Goal: Task Accomplishment & Management: Manage account settings

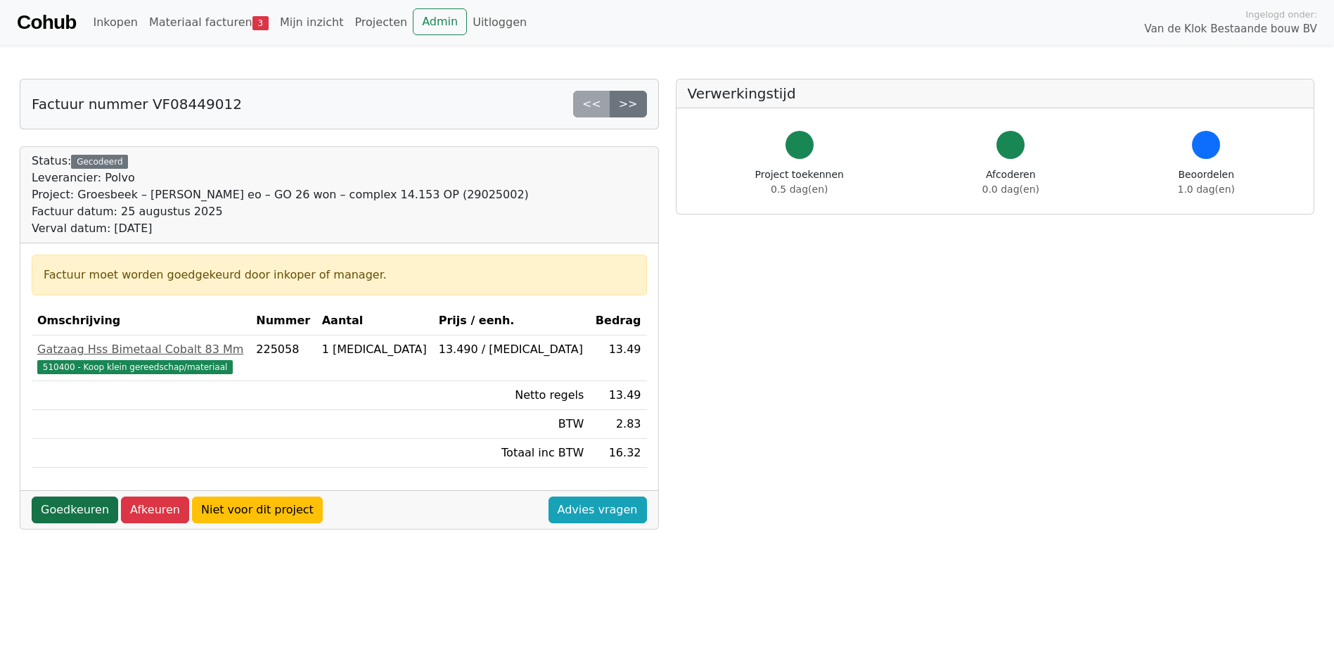
click at [57, 515] on link "Goedkeuren" at bounding box center [75, 510] width 87 height 27
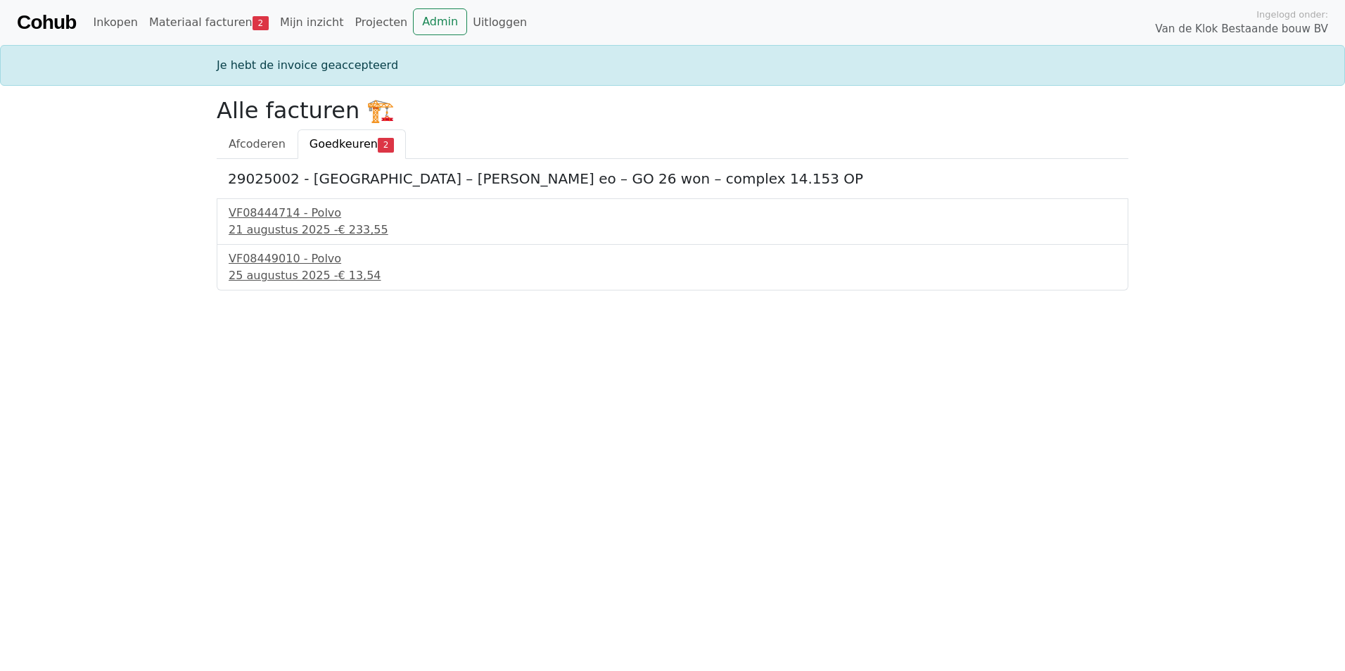
click at [351, 148] on span "Goedkeuren" at bounding box center [344, 143] width 68 height 13
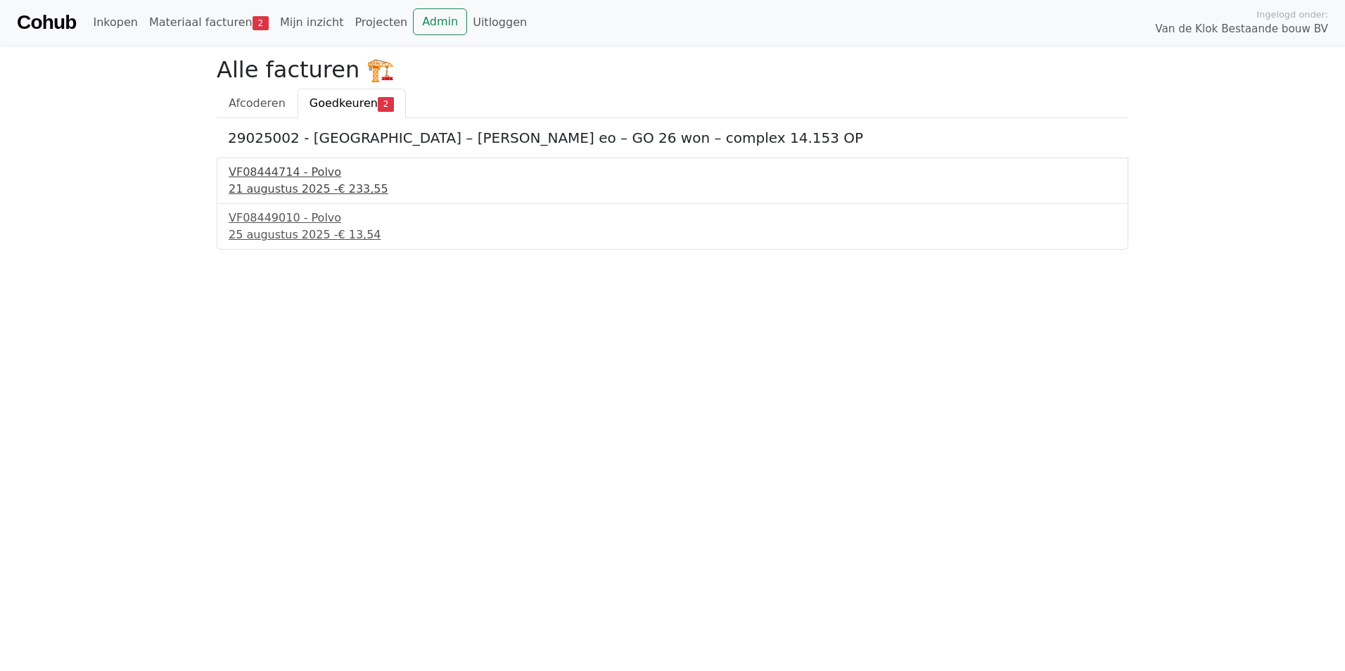
click at [338, 193] on span "€ 233,55" at bounding box center [363, 188] width 50 height 13
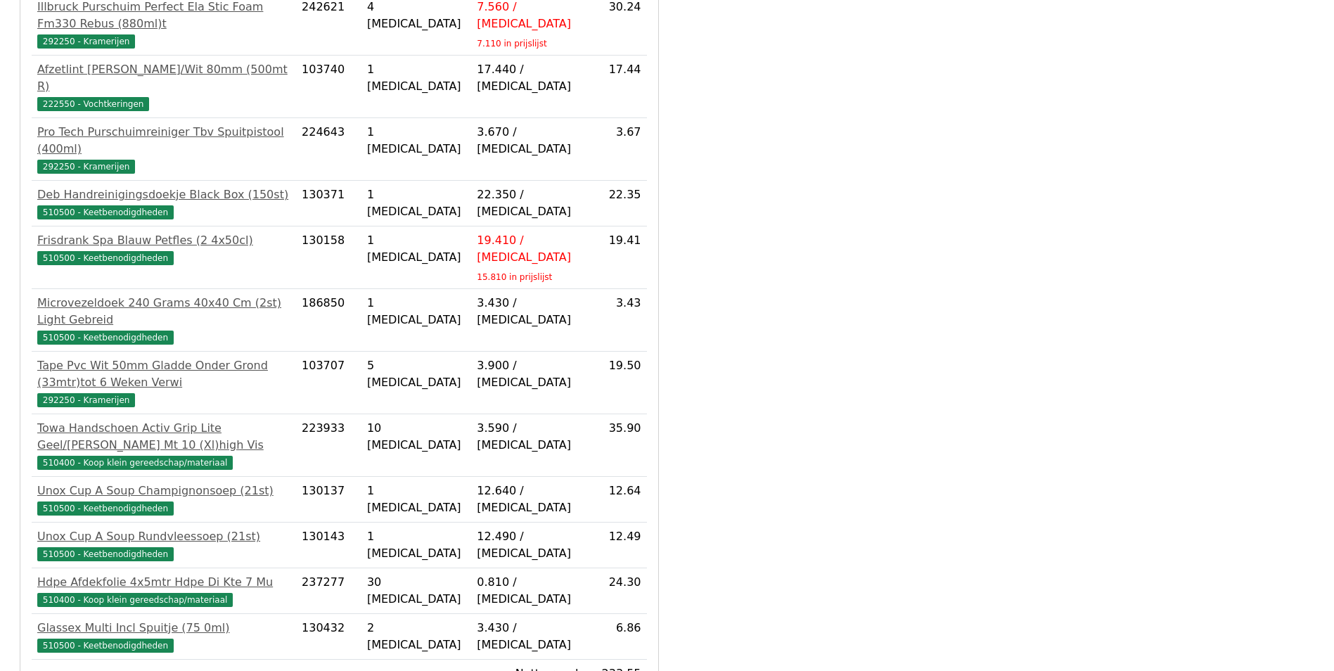
scroll to position [458, 0]
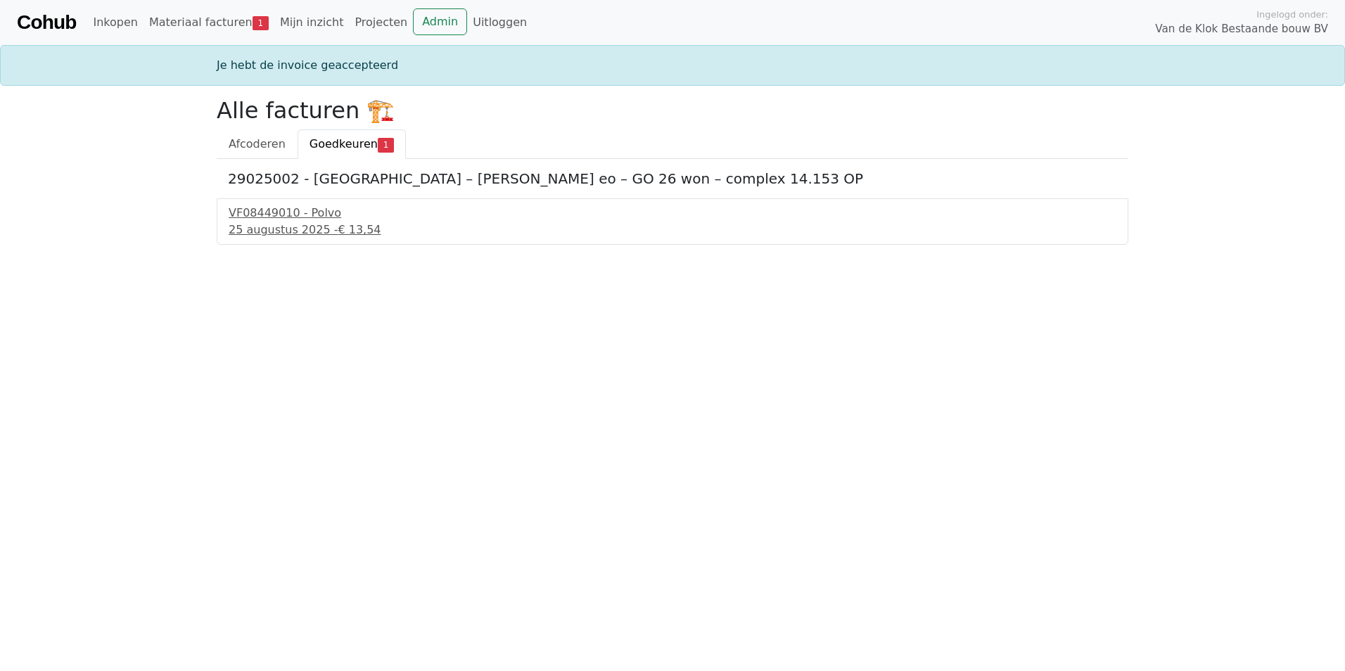
click at [70, 245] on html "Cohub Inkopen Materiaal facturen 1 Mijn inzicht Projecten Admin Uitloggen Ingel…" at bounding box center [672, 122] width 1345 height 245
click at [262, 226] on div "25 augustus 2025 - € 13,54" at bounding box center [673, 230] width 888 height 17
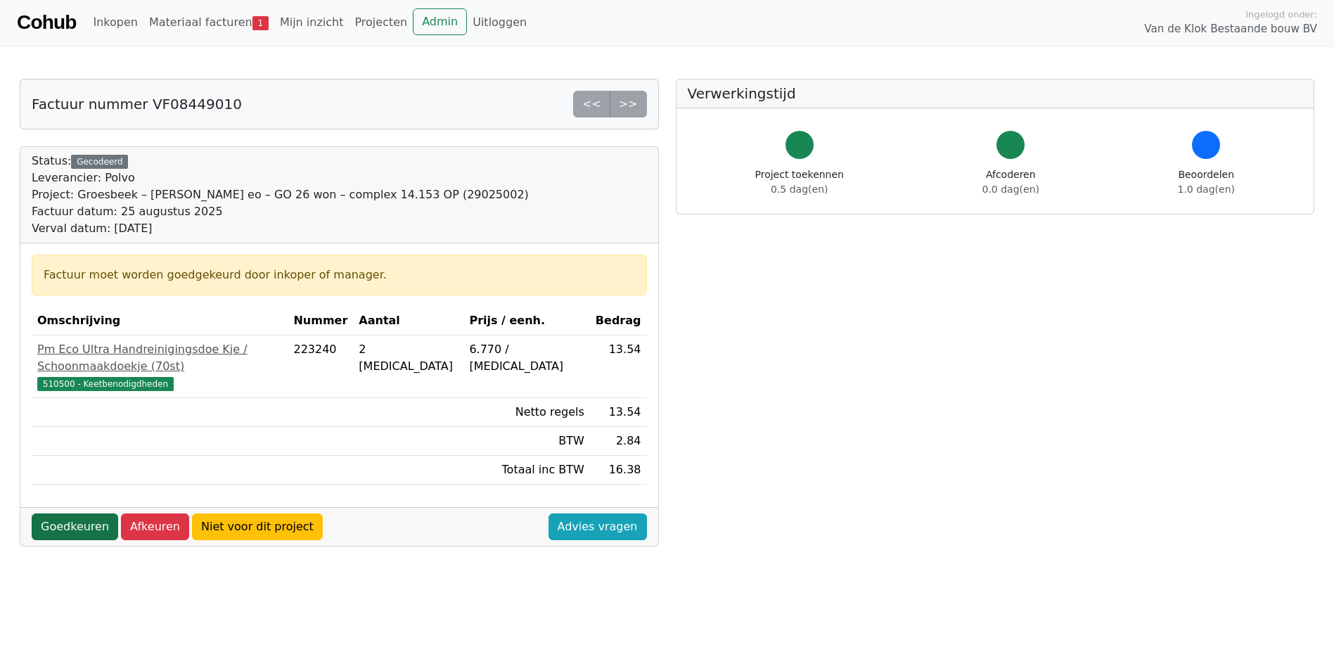
click at [72, 514] on link "Goedkeuren" at bounding box center [75, 527] width 87 height 27
